Goal: Task Accomplishment & Management: Manage account settings

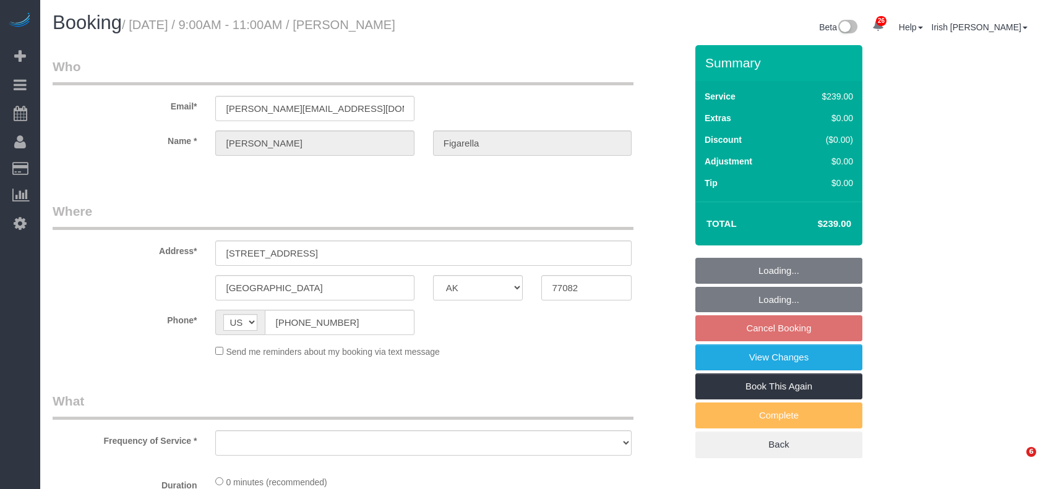
select select "[GEOGRAPHIC_DATA]"
select select "string:fspay-8f57d342-b263-4b85-a444-eb770324c7ed"
select select "object:1250"
select select "3"
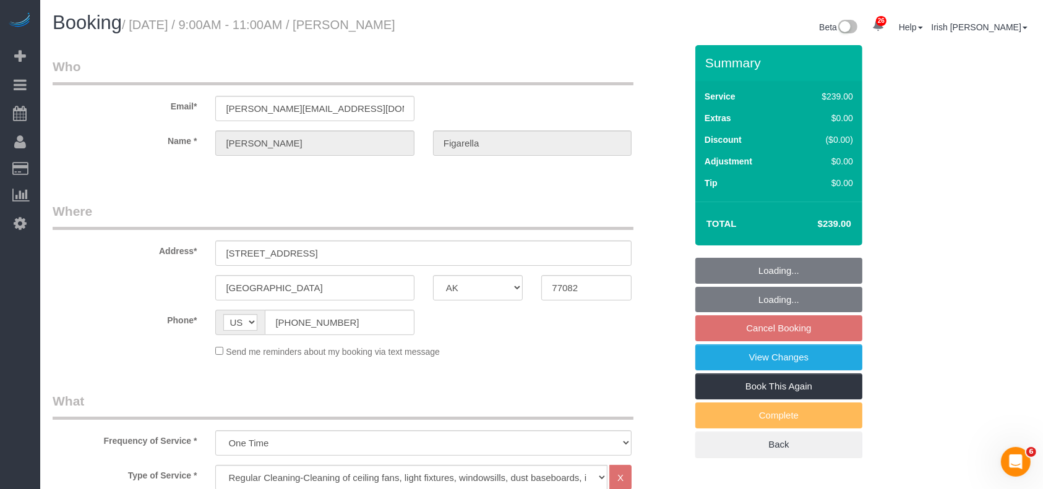
select select "object:1337"
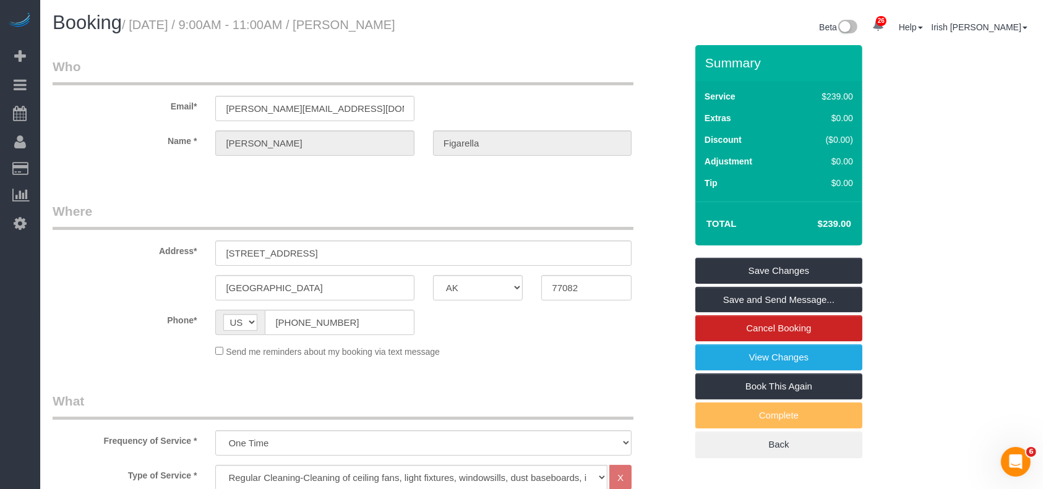
click at [43, 313] on label "Phone*" at bounding box center [124, 318] width 163 height 17
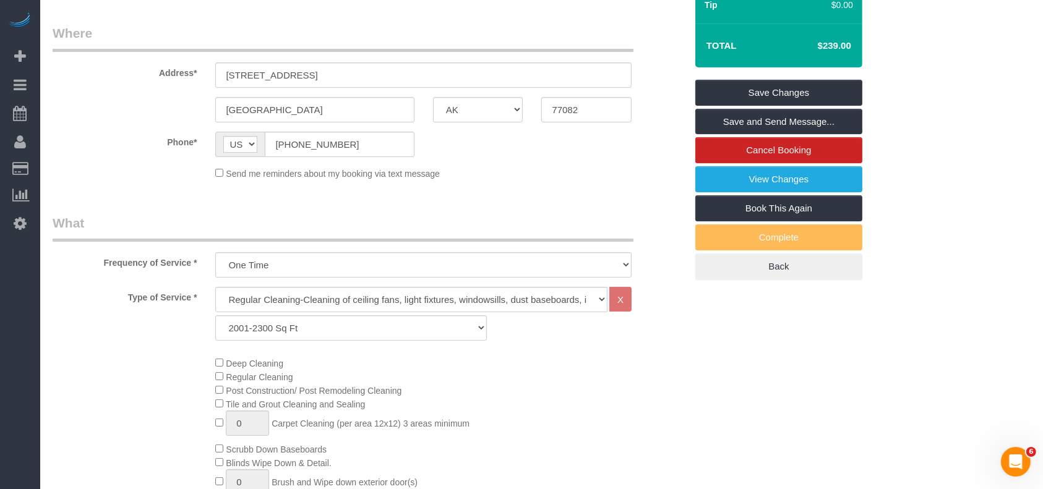
scroll to position [82, 0]
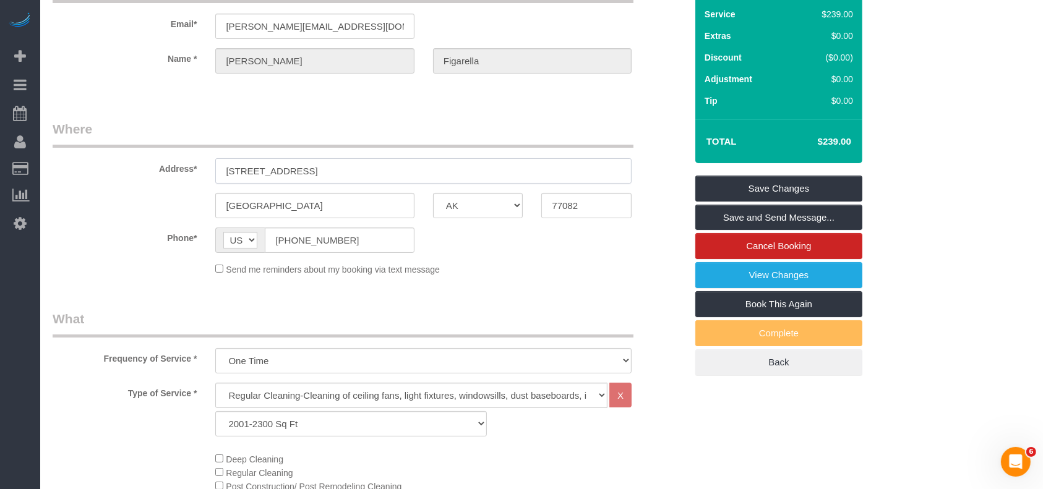
drag, startPoint x: 319, startPoint y: 170, endPoint x: 465, endPoint y: 176, distance: 146.8
click at [465, 176] on input "[STREET_ADDRESS]" at bounding box center [423, 170] width 416 height 25
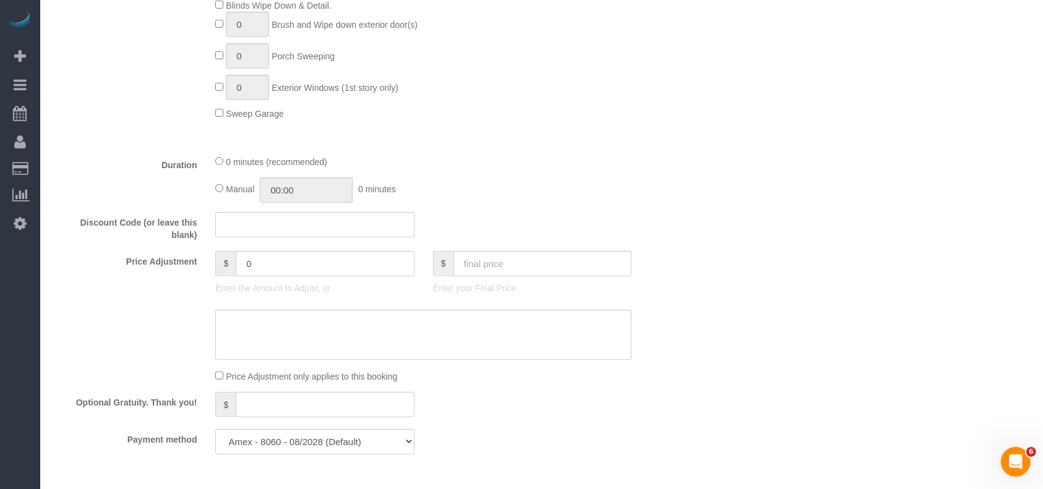
scroll to position [990, 0]
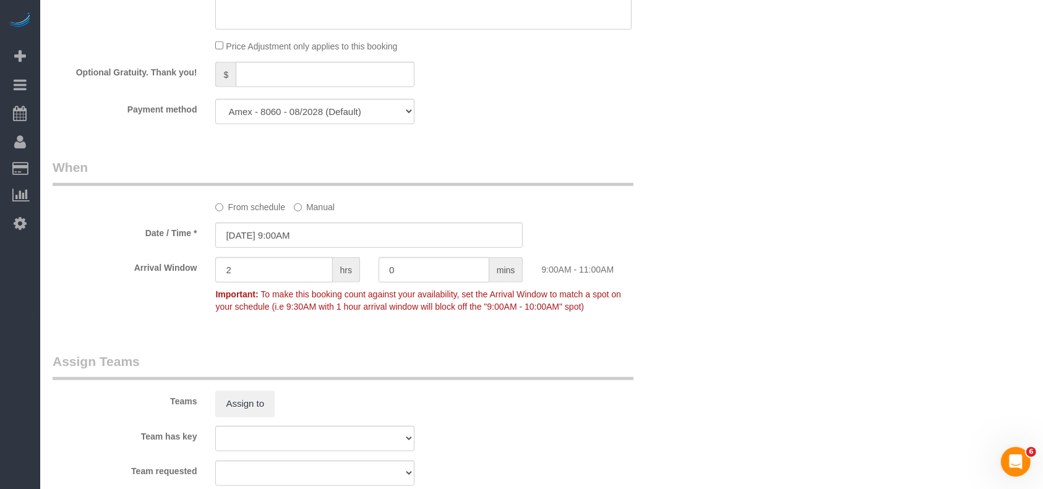
type input "[STREET_ADDRESS],"
drag, startPoint x: 308, startPoint y: 111, endPoint x: 299, endPoint y: 126, distance: 17.5
click at [308, 111] on select "Visa - 1199 - 02/2025 Visa - 5529 - 04/2026 Amex - 8060 - 08/2028 (Default) Add…" at bounding box center [314, 111] width 199 height 25
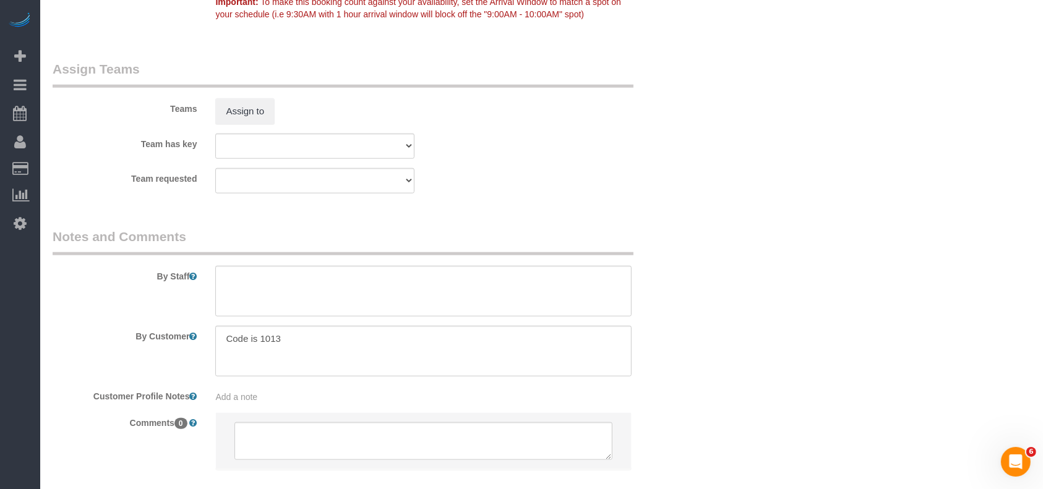
scroll to position [1320, 0]
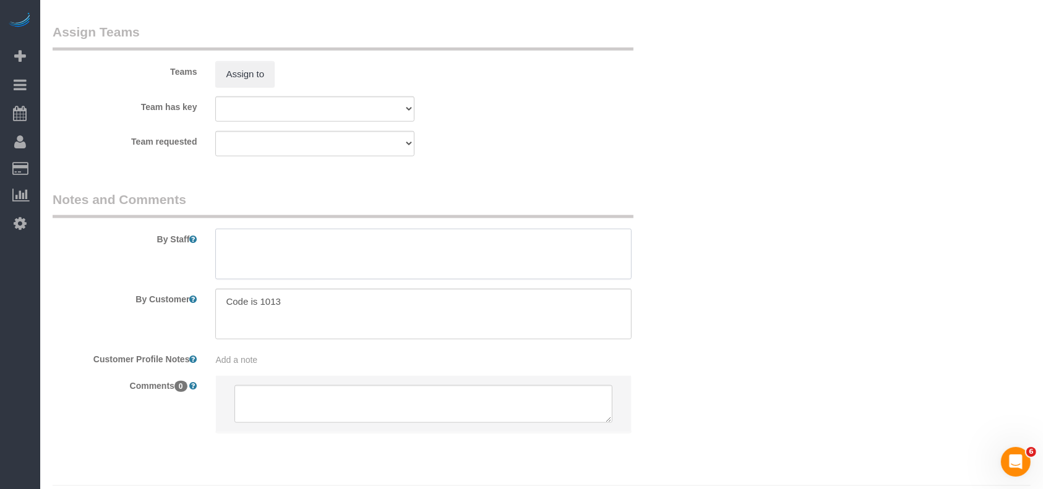
click at [296, 260] on textarea at bounding box center [423, 254] width 416 height 51
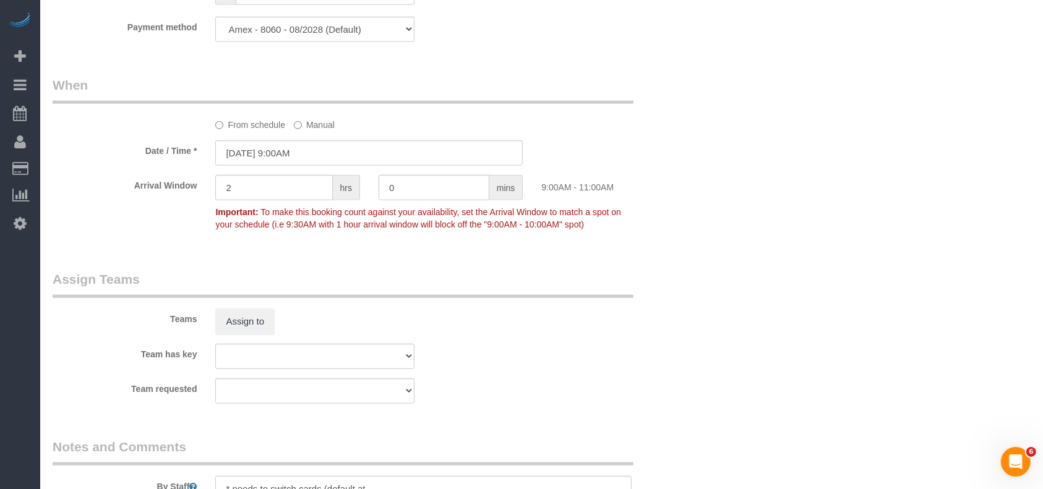
scroll to position [1356, 0]
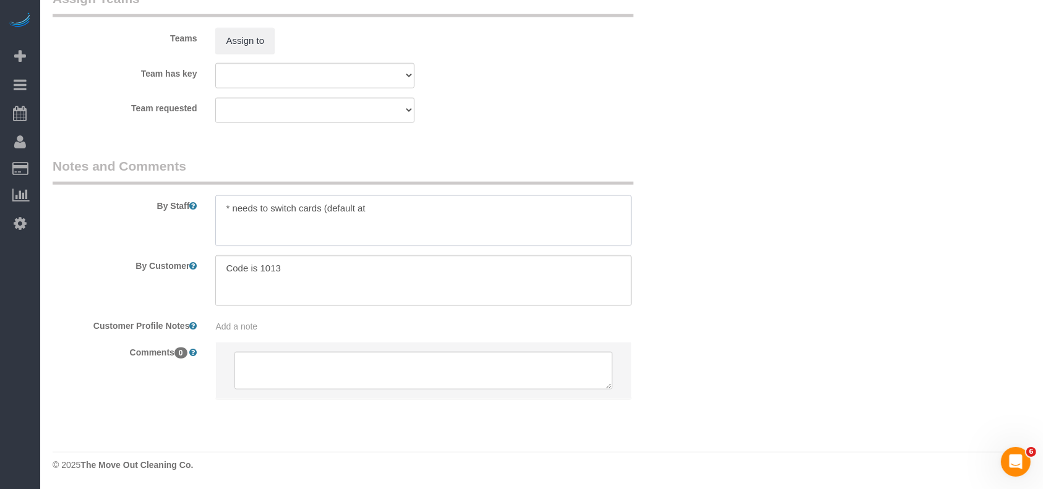
click at [376, 211] on textarea at bounding box center [423, 221] width 416 height 51
click at [406, 205] on textarea at bounding box center [423, 221] width 416 height 51
paste textarea "6"
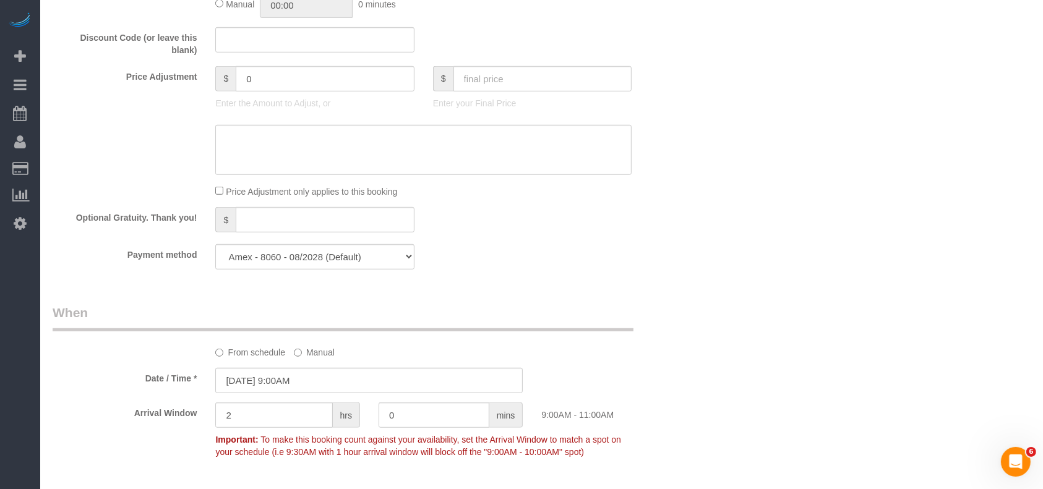
scroll to position [861, 0]
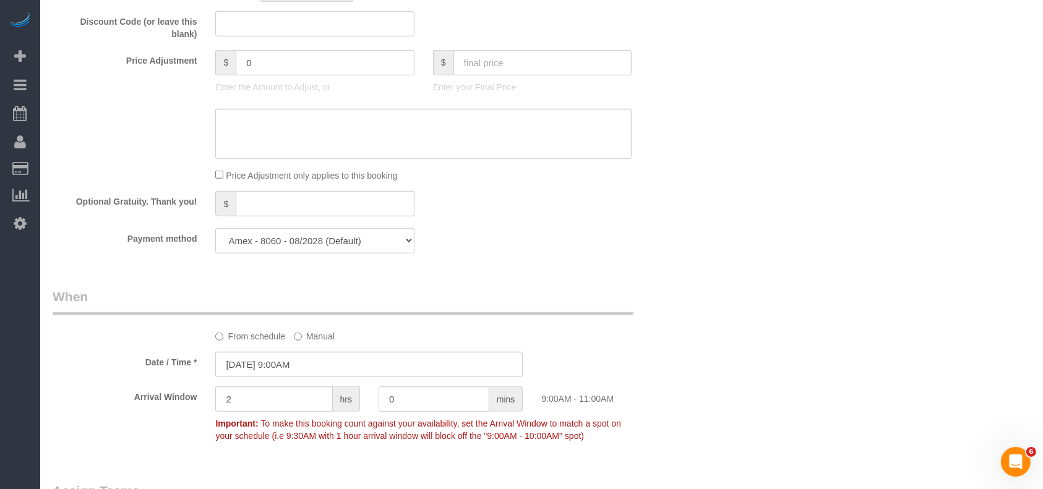
type textarea "* needs to switch cards (default at AMEX 8060)"
click at [282, 252] on select "Visa - 1199 - 02/2025 Visa - 5529 - 04/2026 Amex - 8060 - 08/2028 (Default) Add…" at bounding box center [314, 240] width 199 height 25
click at [215, 232] on select "Visa - 1199 - 02/2025 Visa - 5529 - 04/2026 Amex - 8060 - 08/2028 (Default) Add…" at bounding box center [314, 240] width 199 height 25
drag, startPoint x: 265, startPoint y: 244, endPoint x: 258, endPoint y: 255, distance: 12.5
click at [265, 244] on select "Visa - 1199 - 02/2025 Visa - 5529 - 04/2026 Amex - 8060 - 08/2028 (Default) Add…" at bounding box center [314, 240] width 199 height 25
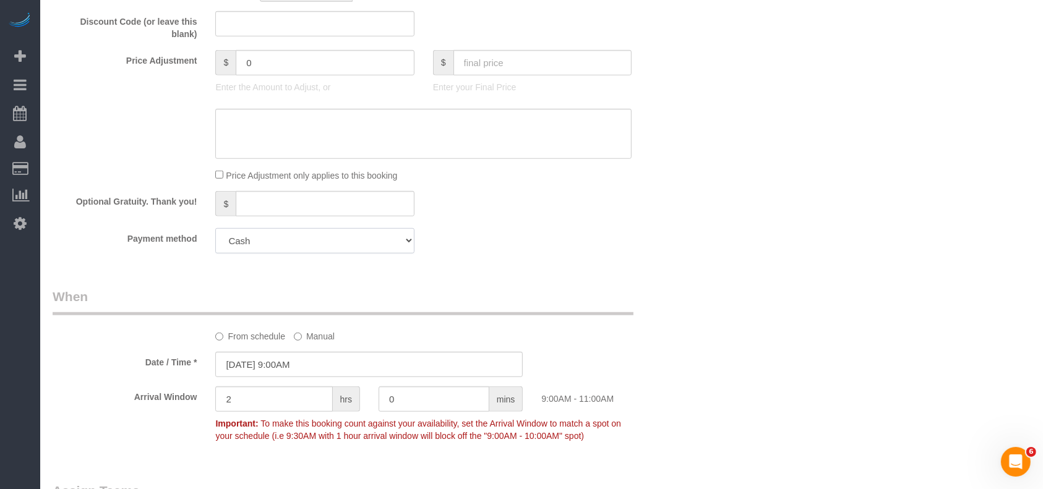
select select "string:check"
click at [215, 232] on select "Visa - 1199 - 02/2025 Visa - 5529 - 04/2026 Amex - 8060 - 08/2028 (Default) Add…" at bounding box center [314, 240] width 199 height 25
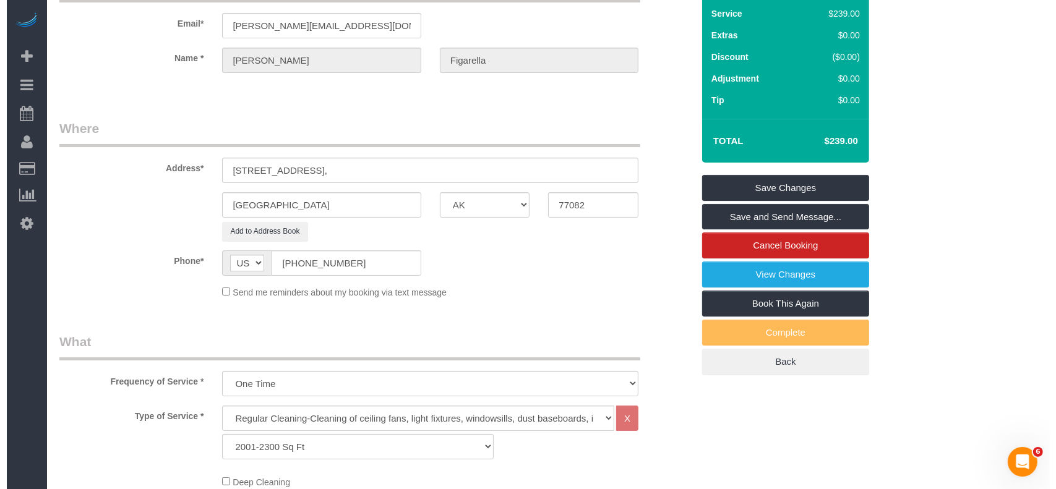
scroll to position [0, 0]
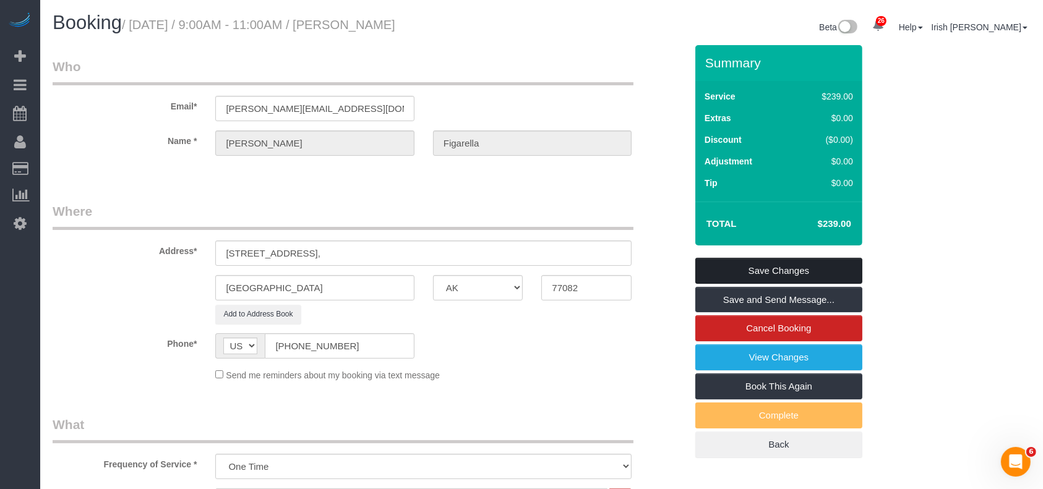
drag, startPoint x: 738, startPoint y: 269, endPoint x: 742, endPoint y: 275, distance: 7.1
click at [738, 269] on link "Save Changes" at bounding box center [778, 271] width 167 height 26
